Goal: Browse casually: Explore the website without a specific task or goal

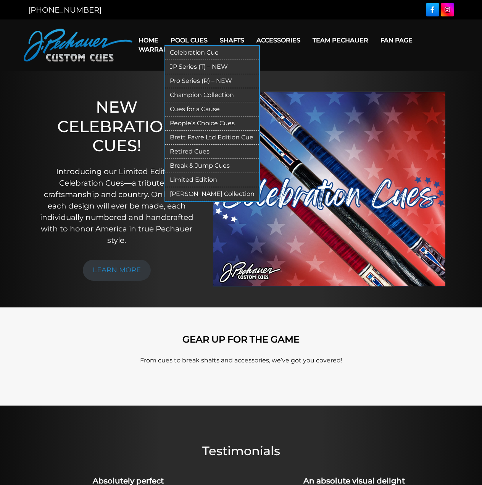
click at [219, 66] on link "JP Series (T) – NEW" at bounding box center [212, 67] width 94 height 14
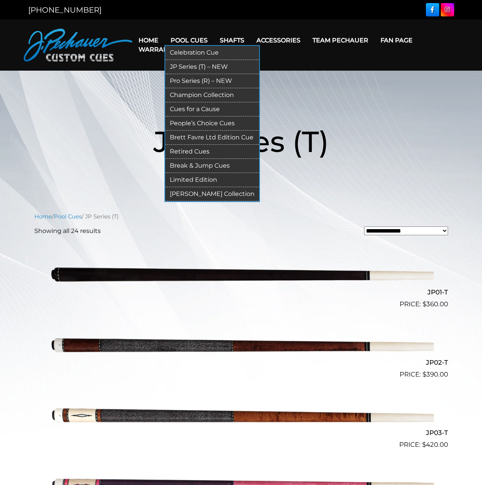
click at [192, 66] on link "JP Series (T) – NEW" at bounding box center [212, 67] width 94 height 14
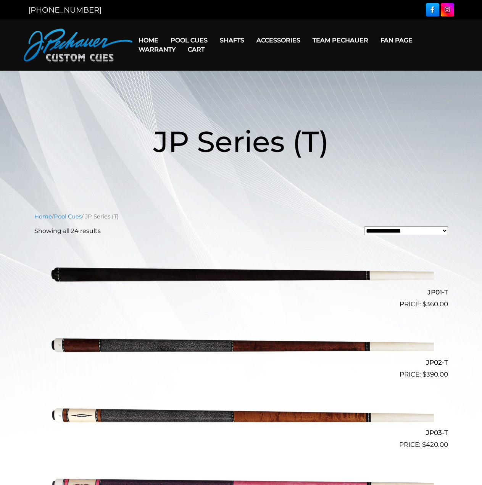
drag, startPoint x: 67, startPoint y: 249, endPoint x: 81, endPoint y: 109, distance: 140.5
click at [80, 43] on img at bounding box center [78, 45] width 109 height 33
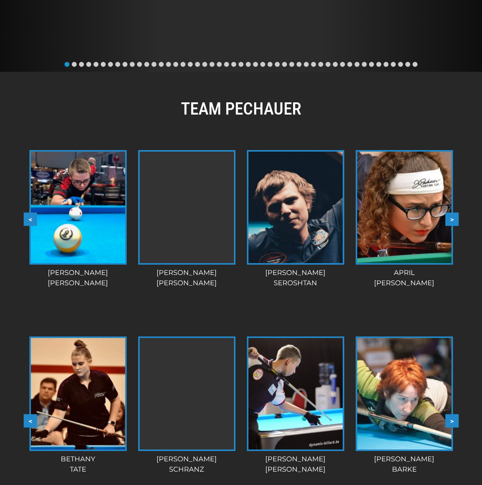
scroll to position [626, 0]
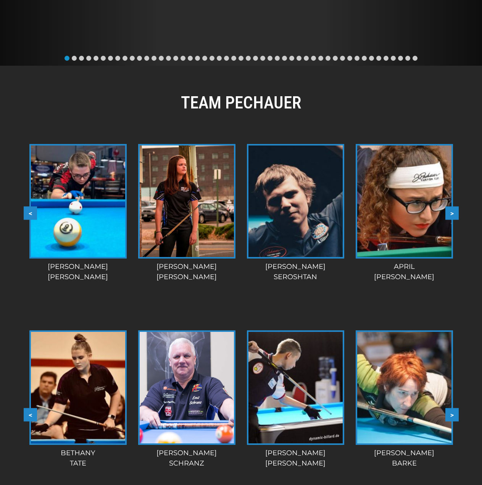
click at [83, 66] on div "TEAM PECHAUER < > slide 5 to 8 of 28 Berry Chapman Dozer Kendall Kaden Hillman …" at bounding box center [241, 306] width 482 height 481
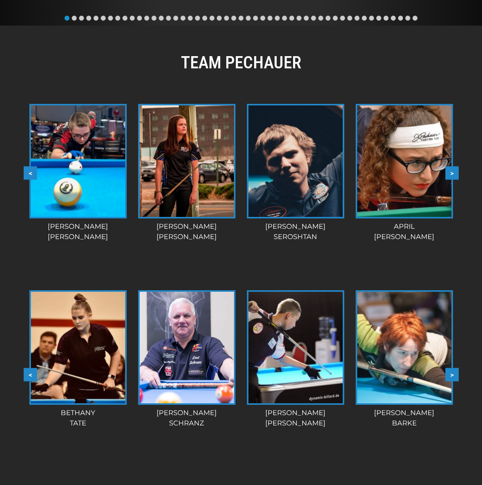
scroll to position [664, 0]
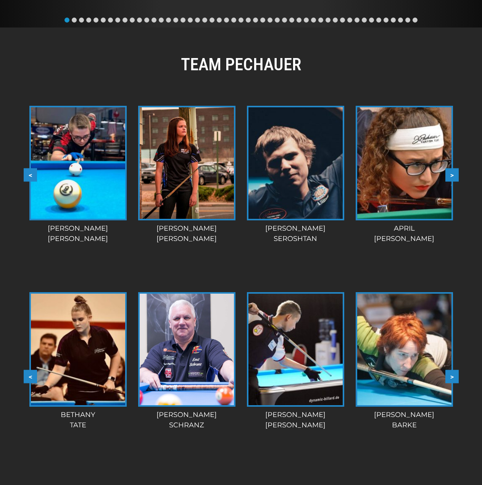
click at [453, 168] on button ">" at bounding box center [452, 174] width 13 height 13
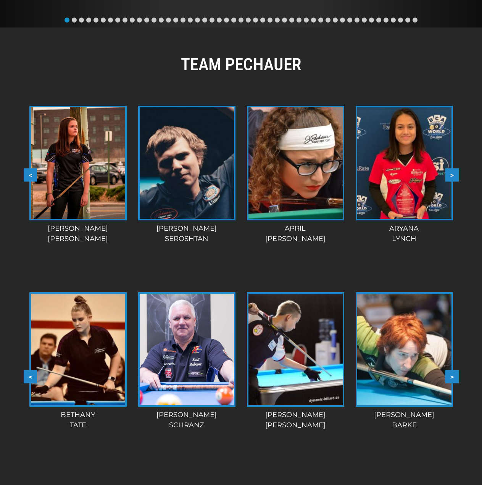
click at [452, 168] on button ">" at bounding box center [452, 174] width 13 height 13
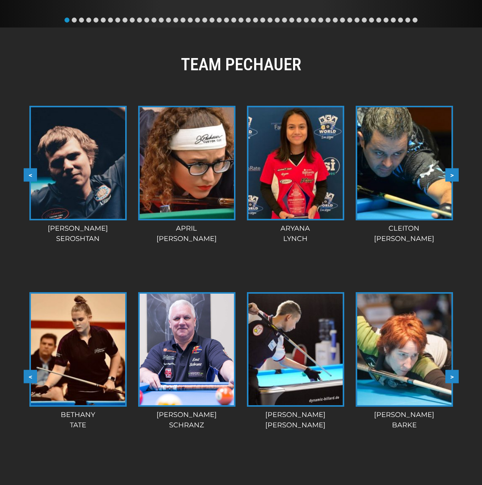
click at [452, 168] on button ">" at bounding box center [452, 174] width 13 height 13
